Goal: Information Seeking & Learning: Learn about a topic

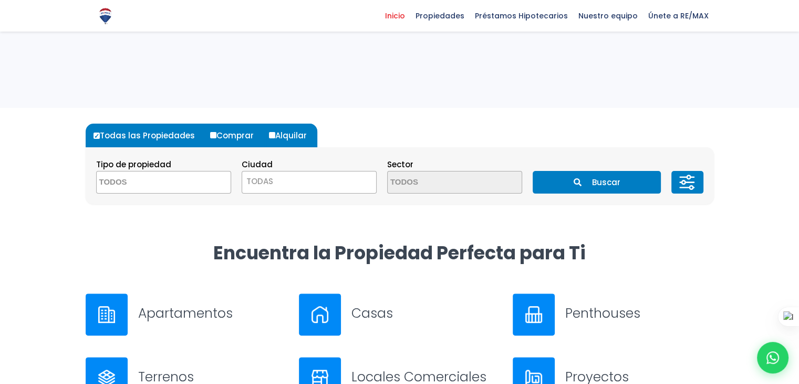
scroll to position [210, 0]
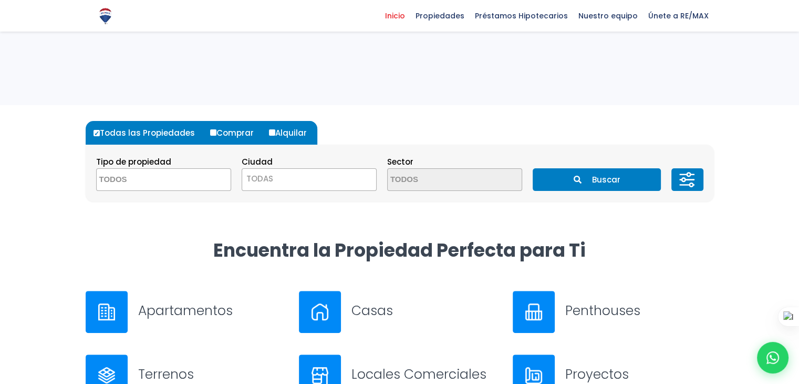
click at [200, 183] on span at bounding box center [163, 179] width 135 height 23
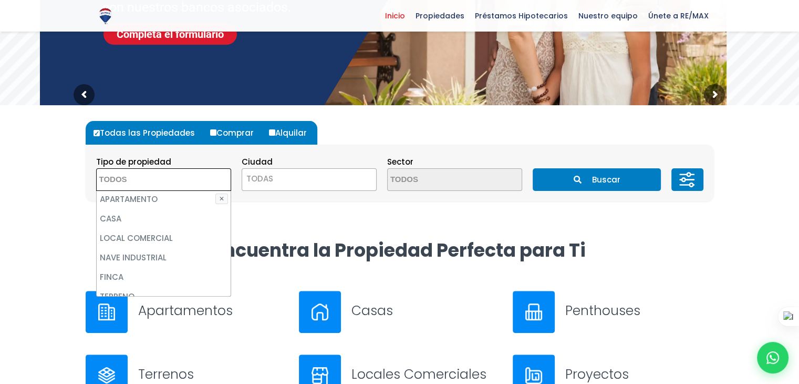
scroll to position [0, 0]
click at [136, 218] on li "CASA" at bounding box center [164, 219] width 134 height 19
select select "house"
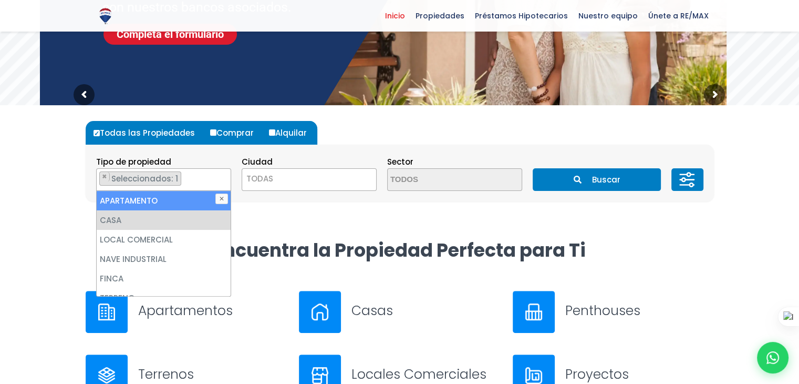
click at [292, 182] on span "TODAS" at bounding box center [309, 178] width 134 height 15
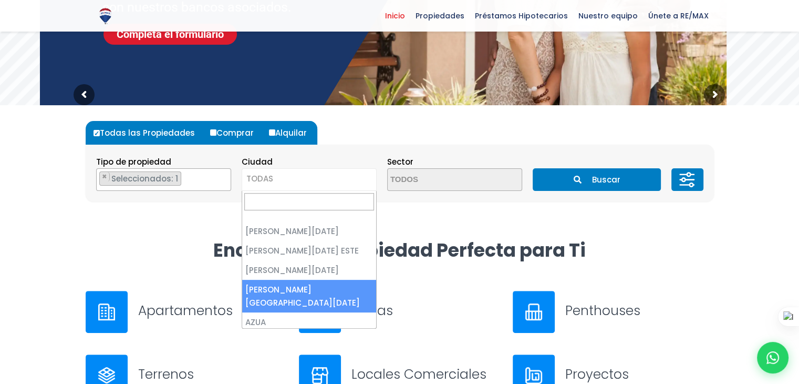
scroll to position [0, 0]
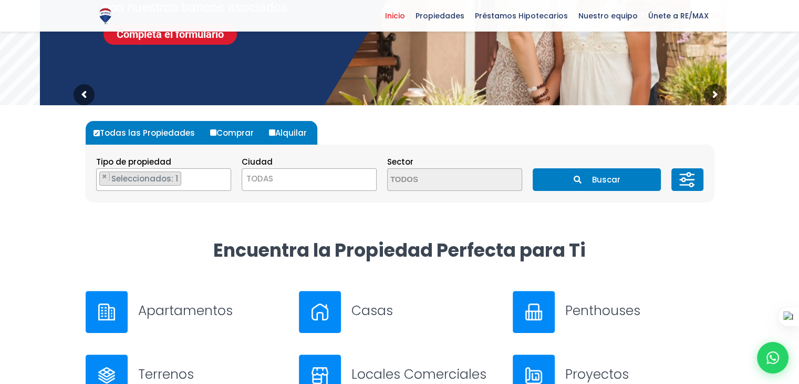
click at [199, 236] on div "Todas las Propiedades Comprar Alquilar Tipo de propiedad APARTAMENTO CASA LOCAL…" at bounding box center [399, 171] width 641 height 133
click at [332, 184] on span "TODAS" at bounding box center [309, 178] width 134 height 15
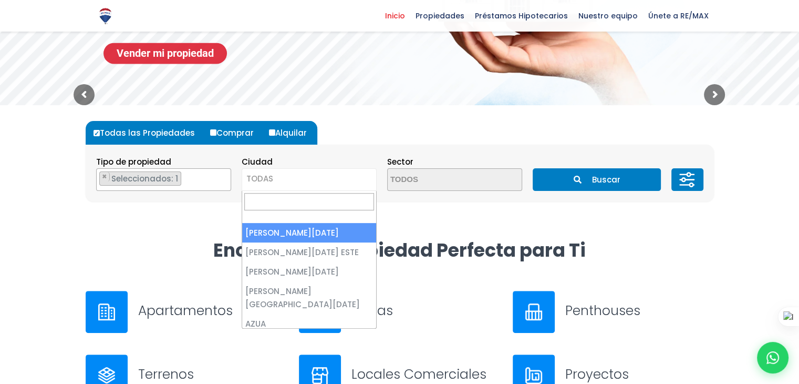
select select "1"
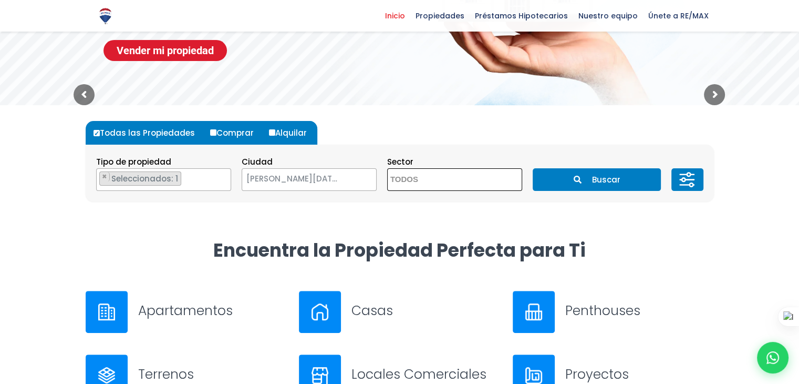
click at [471, 180] on textarea "Search" at bounding box center [439, 180] width 102 height 23
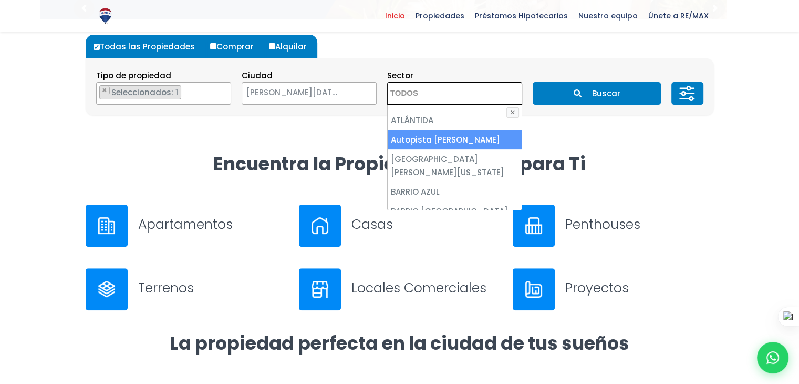
scroll to position [315, 0]
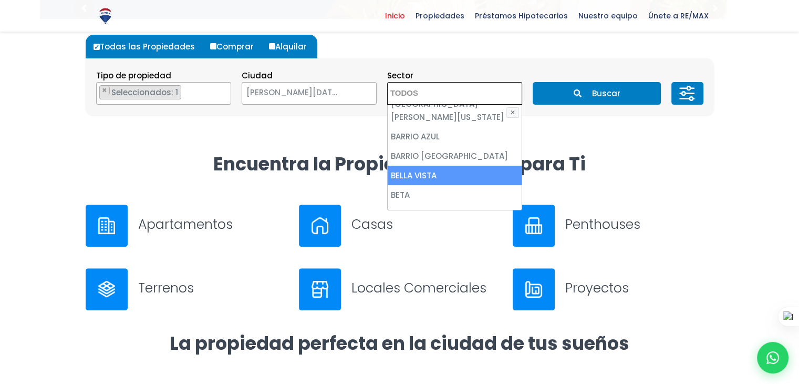
click at [447, 165] on li "BELLA VISTA" at bounding box center [455, 174] width 134 height 19
select select "150"
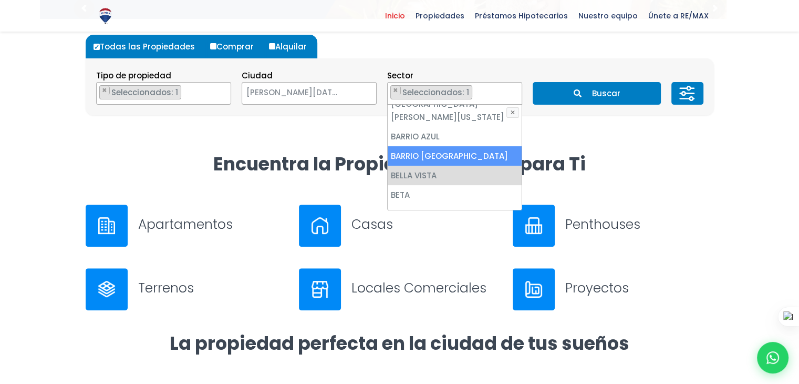
click at [624, 88] on button "Buscar" at bounding box center [597, 93] width 128 height 23
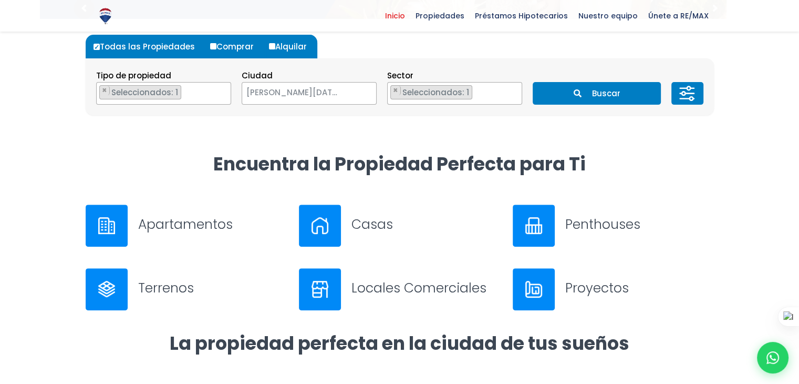
click at [501, 91] on ul "× Seleccionados: 1" at bounding box center [448, 93] width 121 height 23
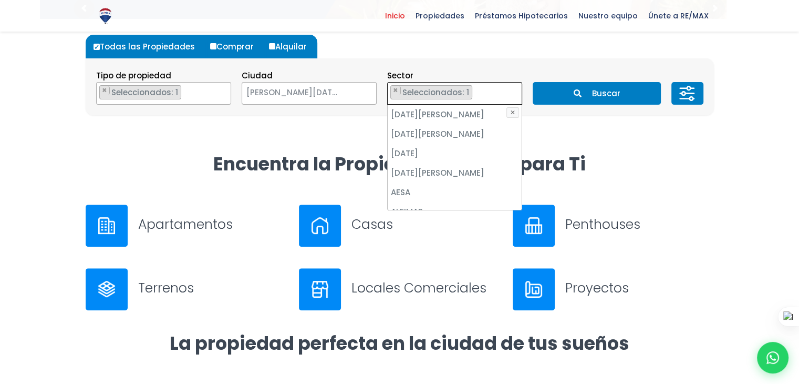
scroll to position [316, 0]
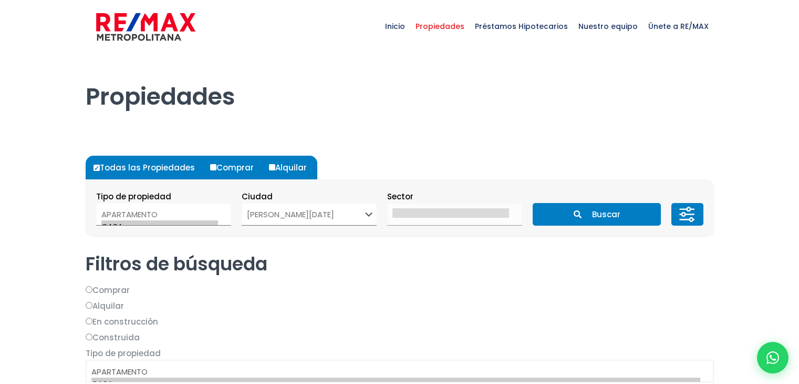
select select "1"
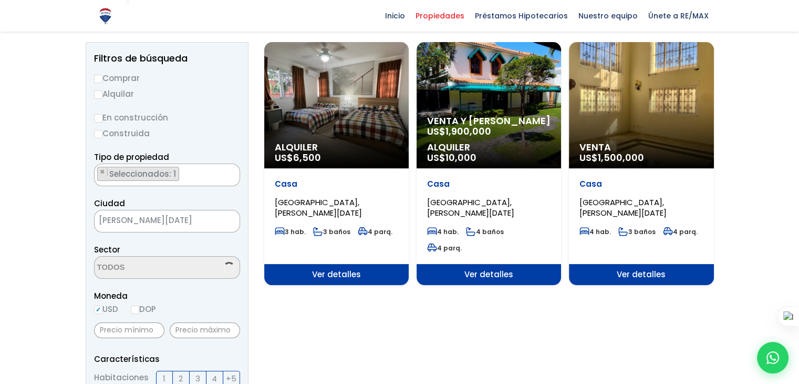
scroll to position [219, 0]
select select "150"
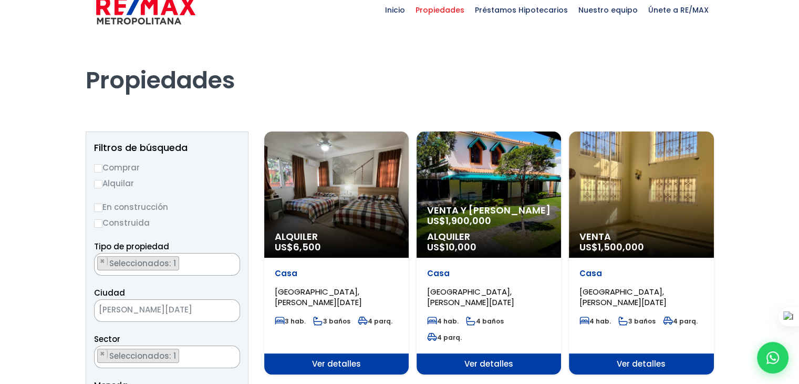
scroll to position [53, 0]
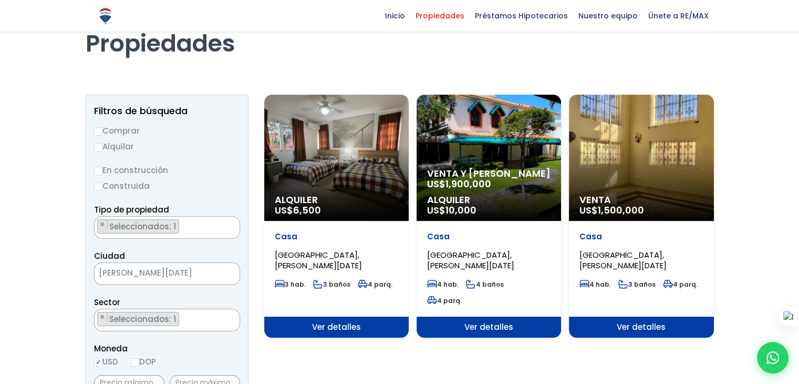
click at [96, 173] on input "En construcción" at bounding box center [98, 171] width 8 height 8
radio input "true"
click at [418, 63] on div "Propiedades" at bounding box center [400, 33] width 628 height 66
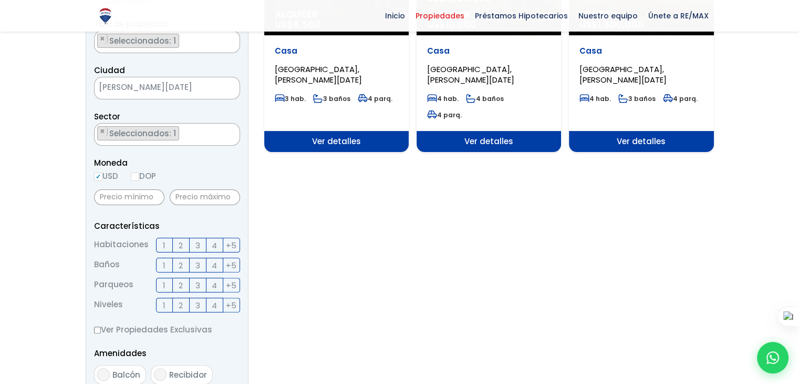
scroll to position [158, 0]
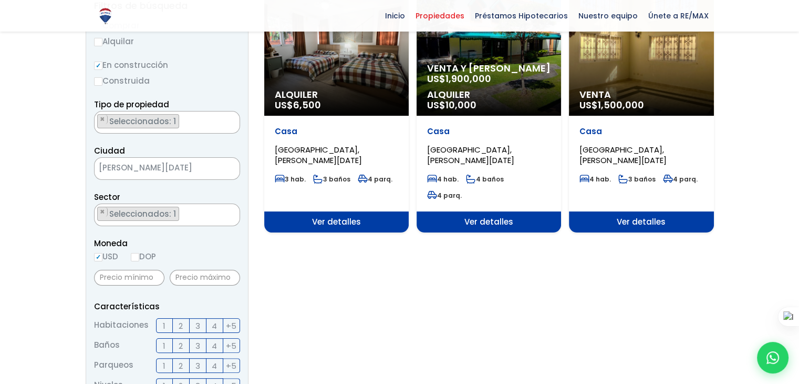
click at [99, 212] on textarea "Search" at bounding box center [98, 215] width 6 height 23
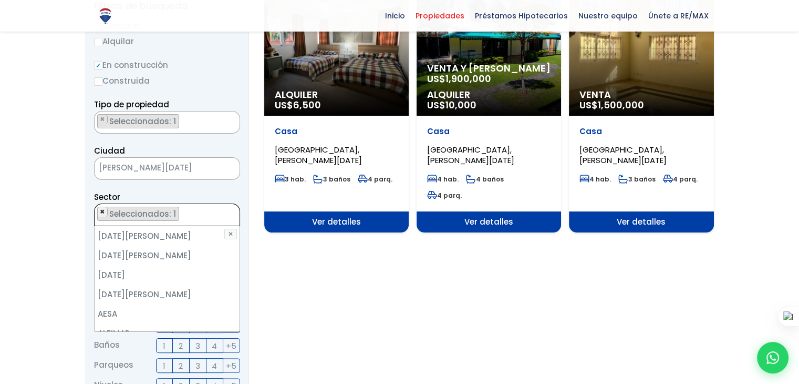
scroll to position [311, 0]
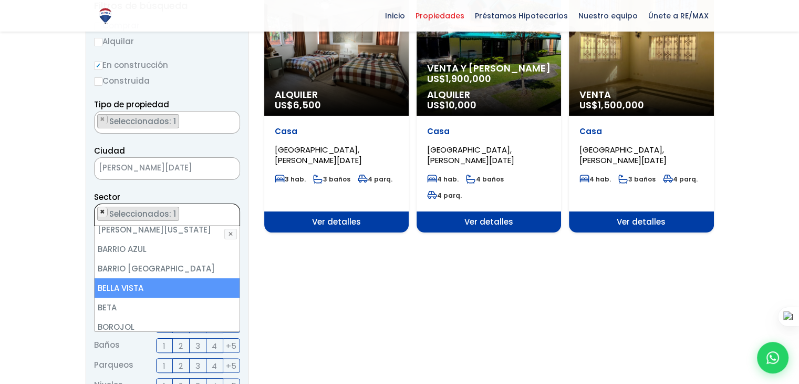
click at [102, 212] on span "×" at bounding box center [102, 211] width 5 height 9
select select
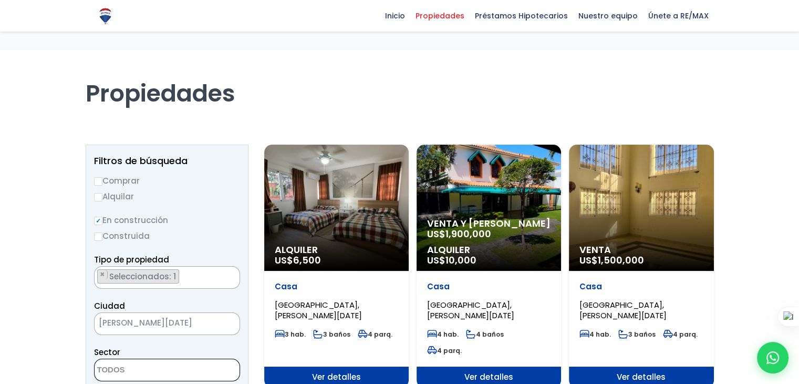
scroll to position [0, 0]
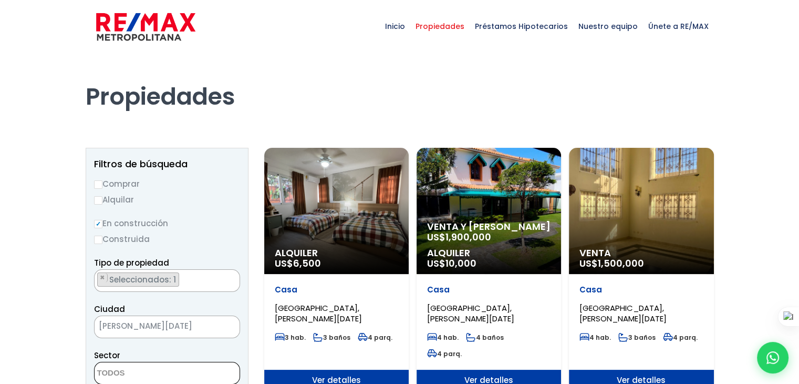
click at [137, 238] on label "Construida" at bounding box center [167, 238] width 146 height 13
click at [0, 0] on input "Construida" at bounding box center [0, 0] width 0 height 0
click at [97, 236] on label "Construida" at bounding box center [167, 238] width 146 height 13
click at [0, 0] on input "Construida" at bounding box center [0, 0] width 0 height 0
click at [98, 239] on input "Construida" at bounding box center [98, 239] width 8 height 8
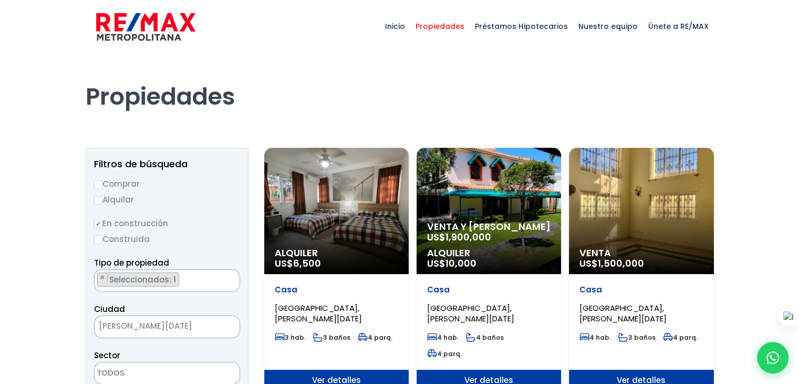
radio input "true"
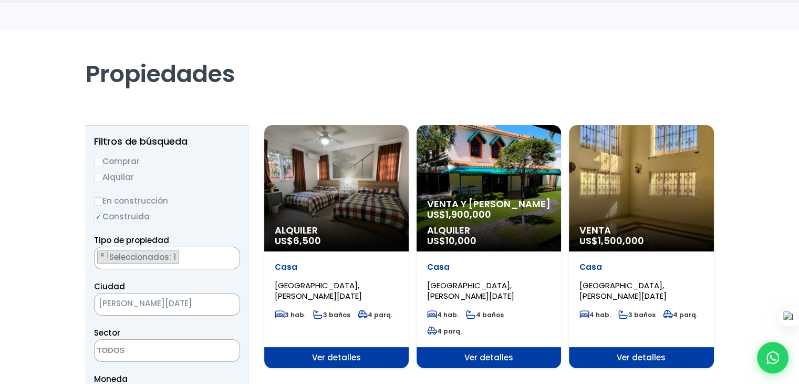
scroll to position [53, 0]
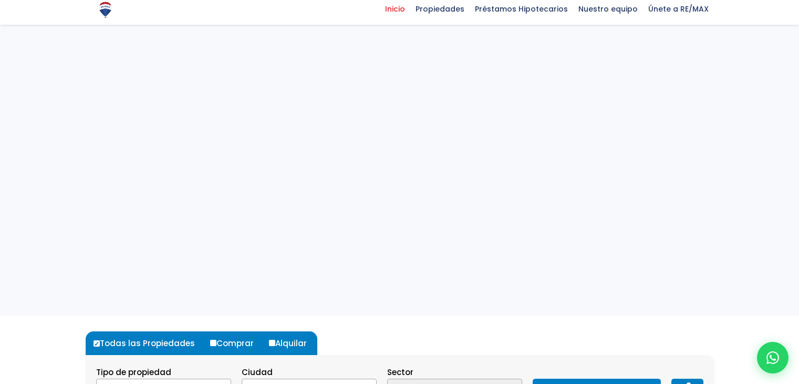
select select "house"
select select "1"
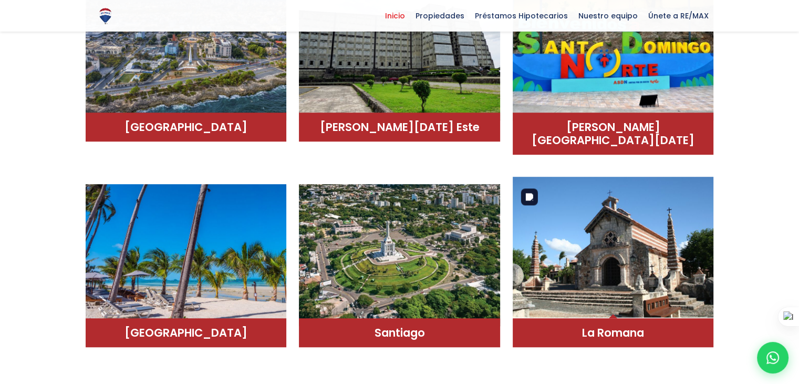
scroll to position [717, 0]
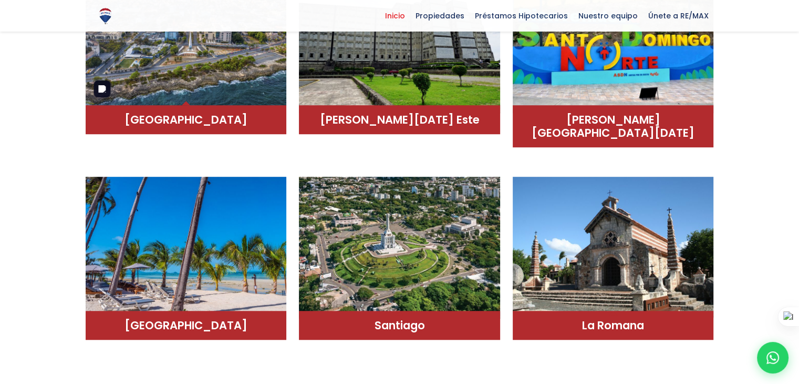
click at [241, 65] on img at bounding box center [186, 35] width 201 height 142
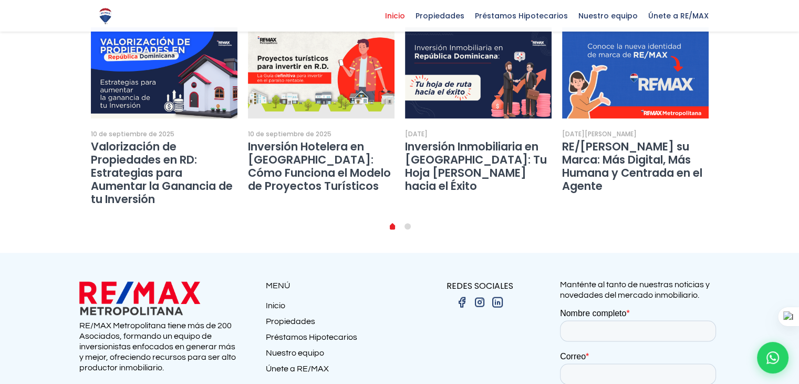
scroll to position [2032, 0]
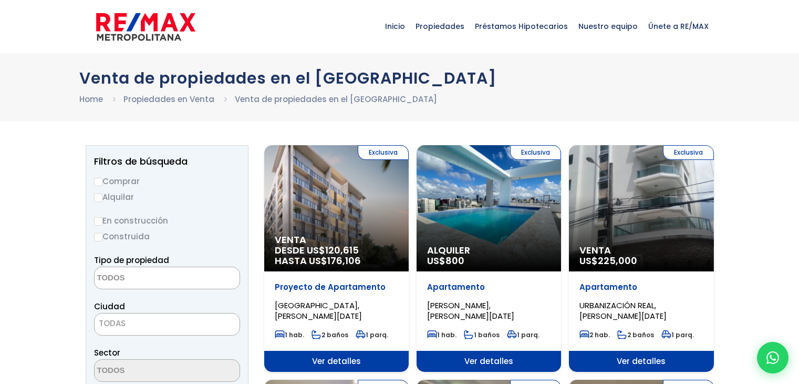
select select
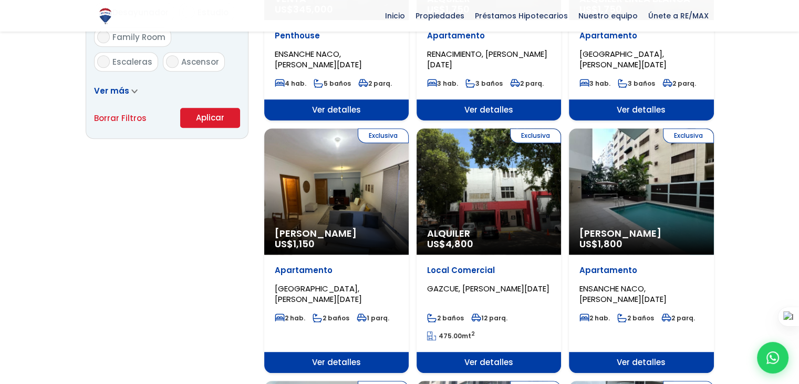
scroll to position [788, 0]
